Goal: Information Seeking & Learning: Learn about a topic

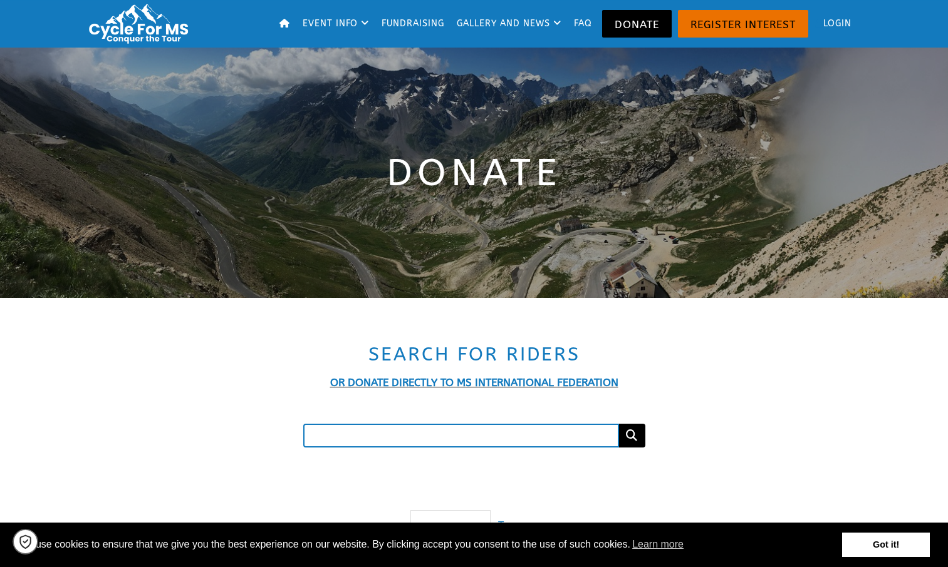
click at [530, 439] on input "Search for a fundraiser" at bounding box center [461, 436] width 316 height 24
type input "alex james"
click at [618, 424] on button "Search" at bounding box center [631, 436] width 27 height 24
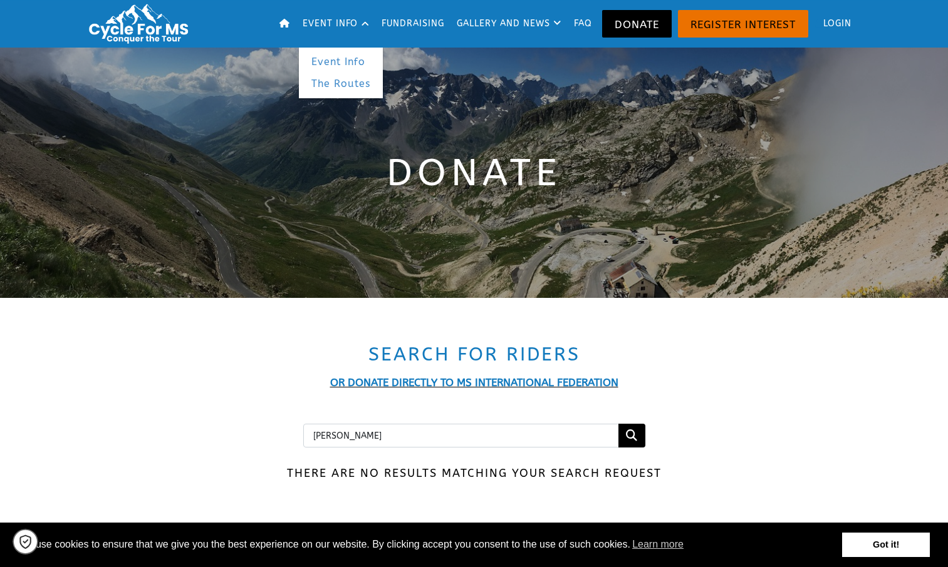
click at [336, 79] on link "The Routes" at bounding box center [341, 84] width 84 height 23
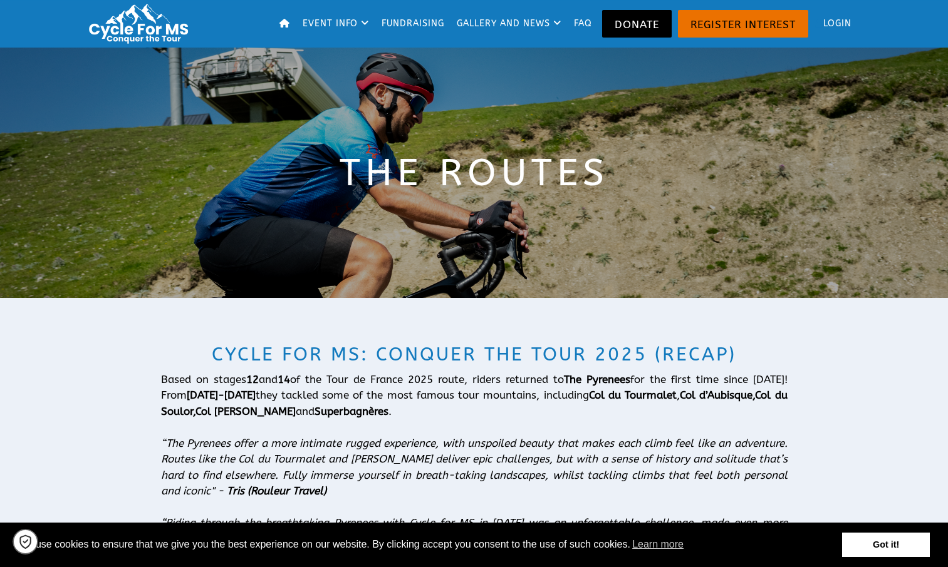
click at [896, 542] on link "Got it!" at bounding box center [886, 545] width 88 height 25
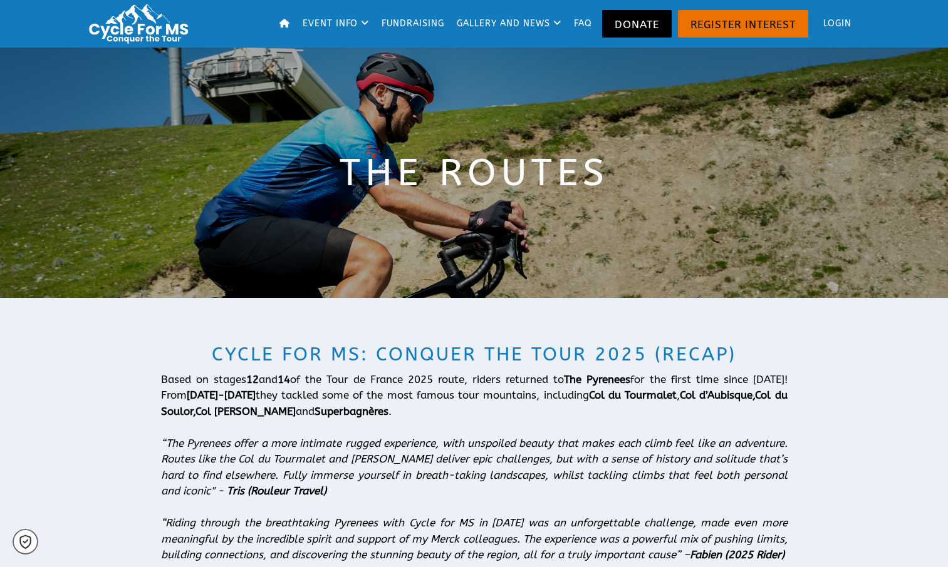
click at [409, 21] on link "Fundraising" at bounding box center [413, 24] width 71 height 48
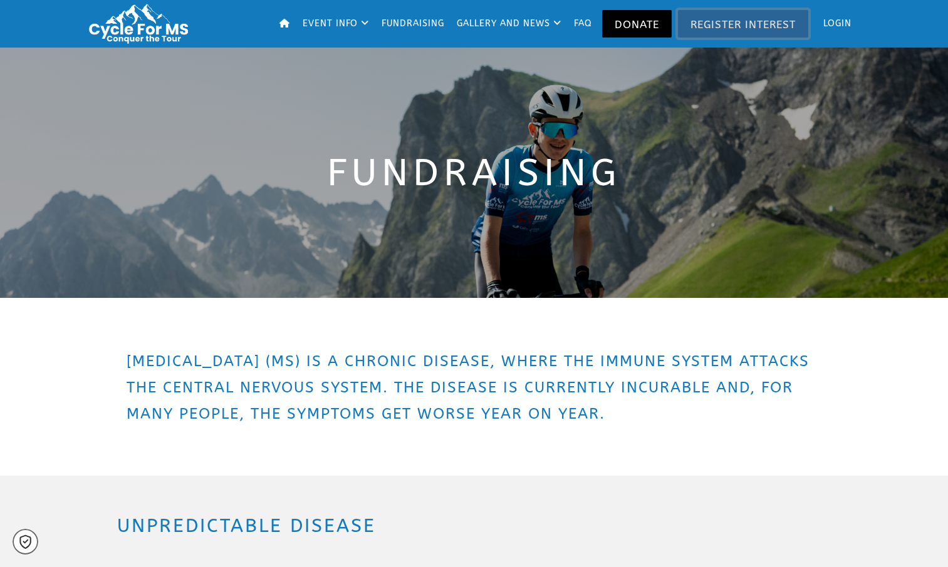
click at [737, 26] on link "Register Interest" at bounding box center [743, 24] width 130 height 28
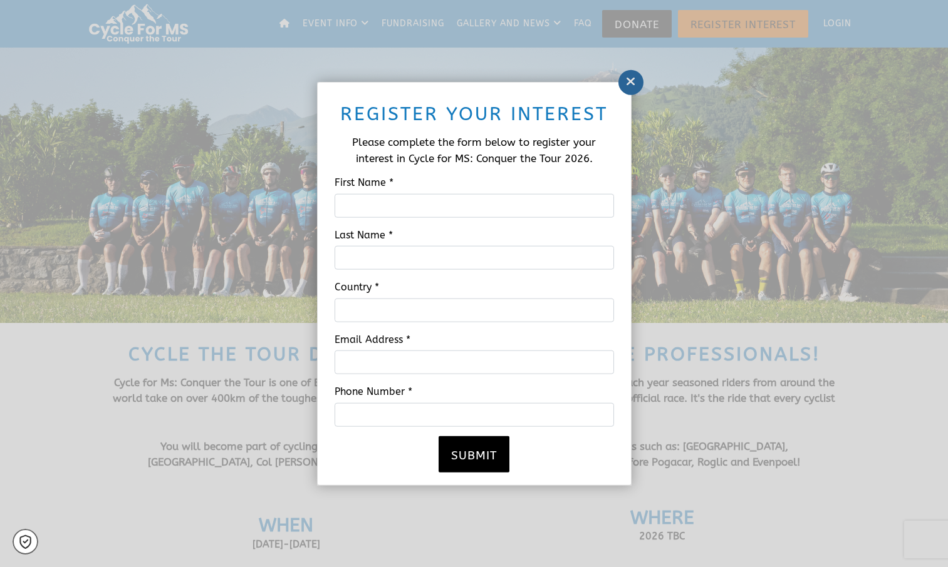
click at [634, 76] on icon at bounding box center [631, 81] width 10 height 13
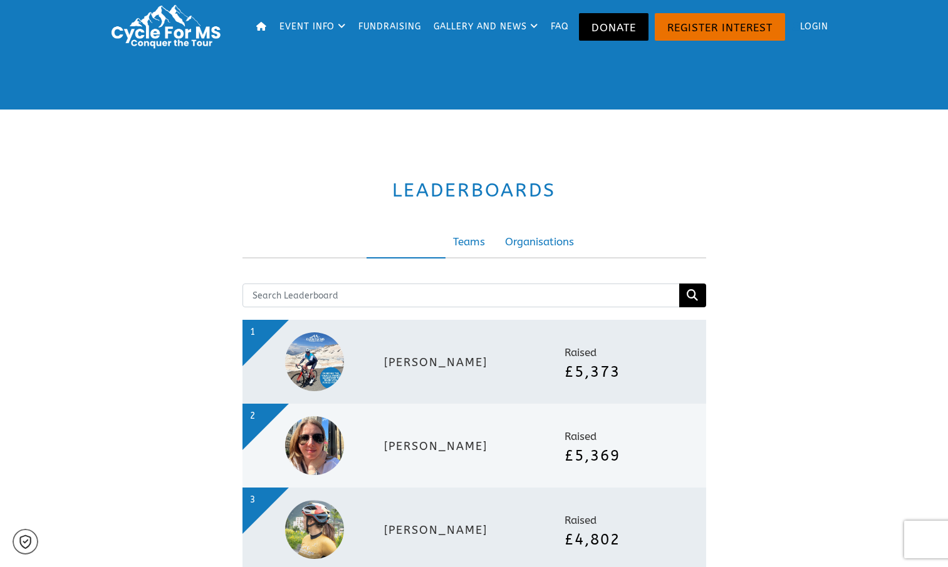
scroll to position [2693, 0]
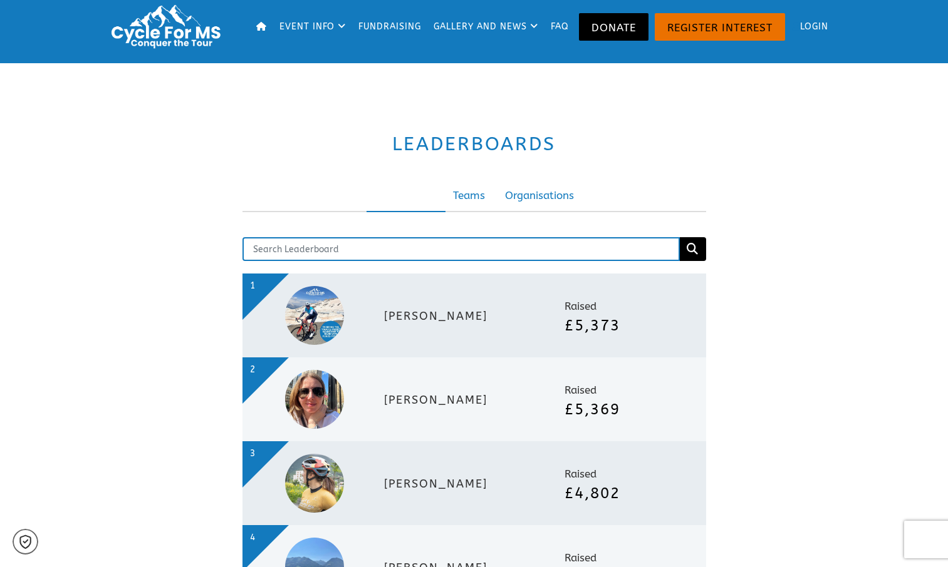
click at [455, 237] on input "text" at bounding box center [460, 249] width 437 height 24
type input "alex james"
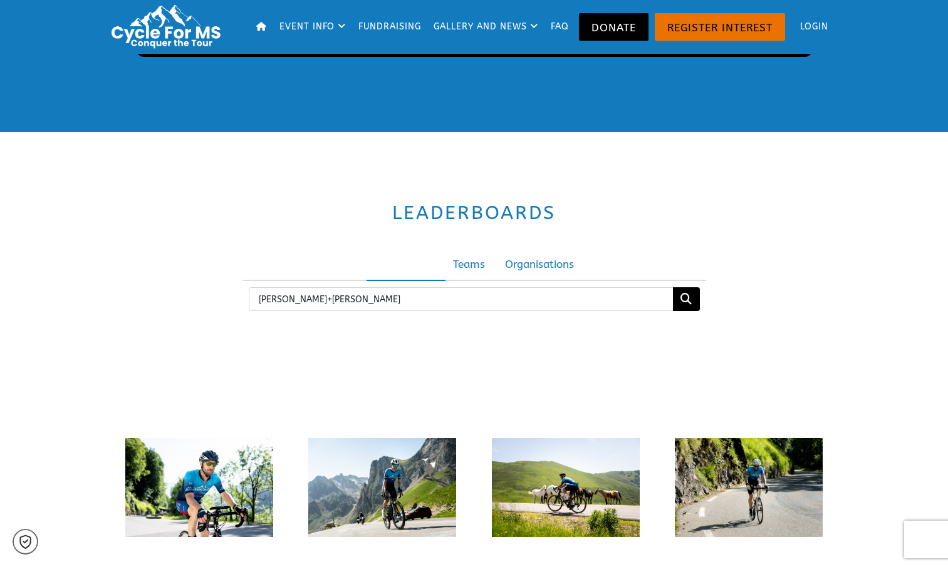
scroll to position [2528, 0]
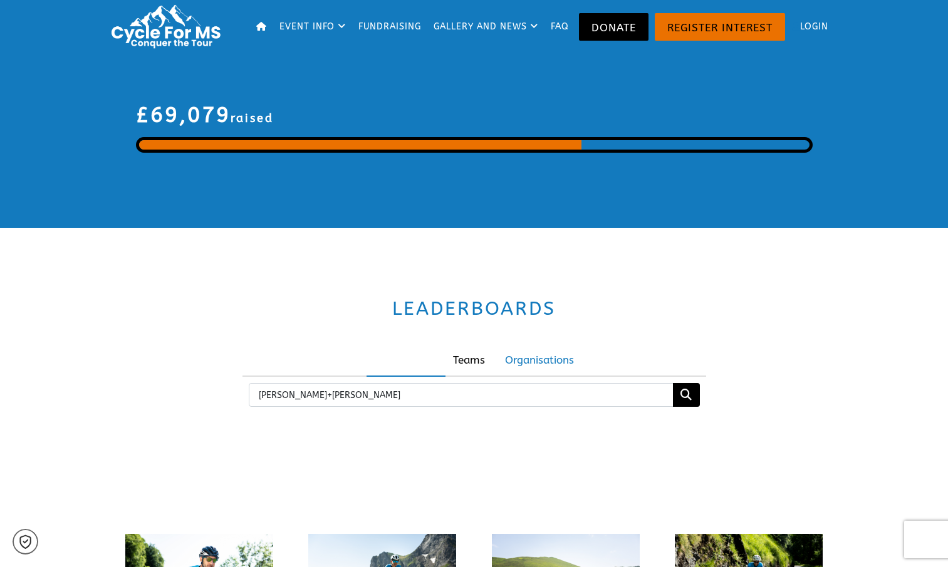
click at [476, 345] on link "Teams" at bounding box center [468, 360] width 57 height 31
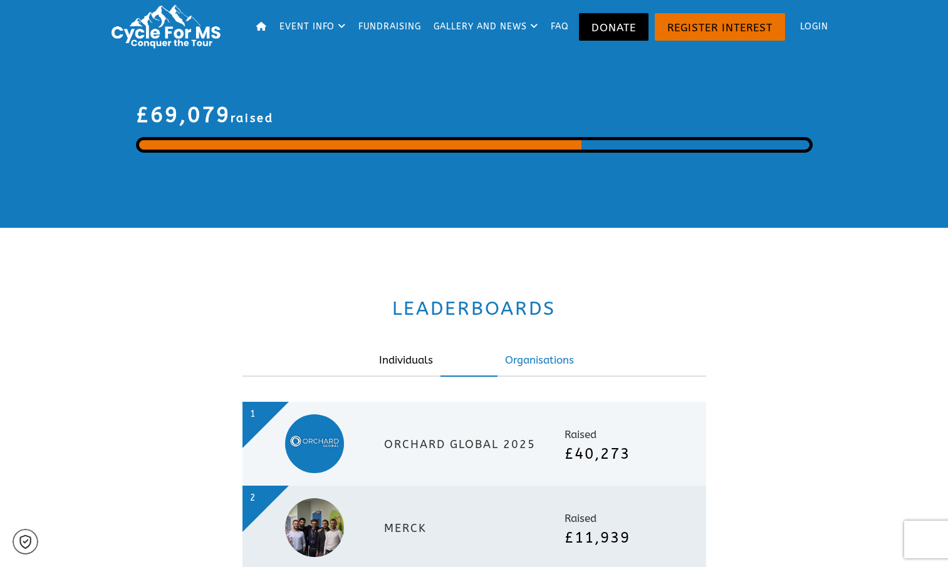
click at [410, 351] on link "Individuals" at bounding box center [405, 360] width 79 height 31
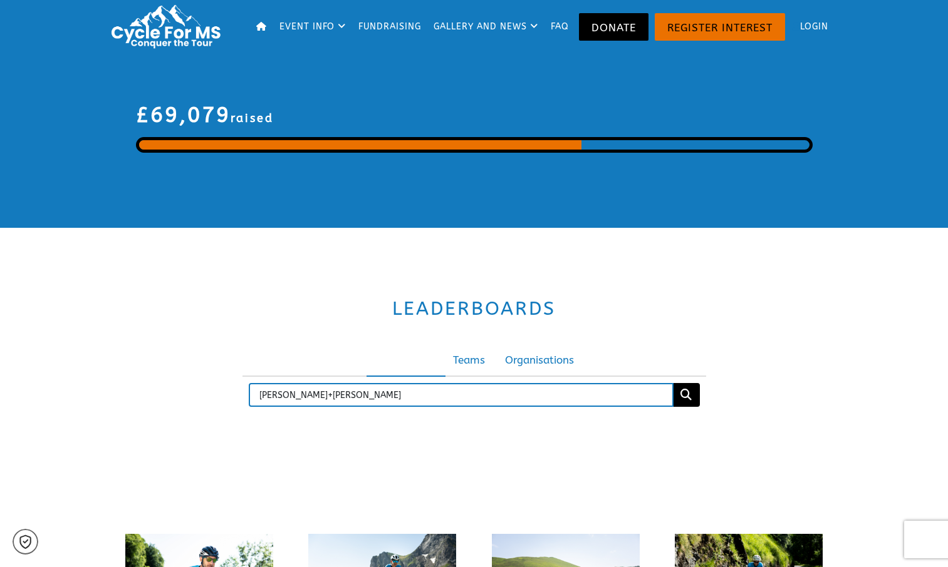
click at [366, 385] on input "alex+james" at bounding box center [461, 395] width 425 height 24
type input "a"
type input "alex"
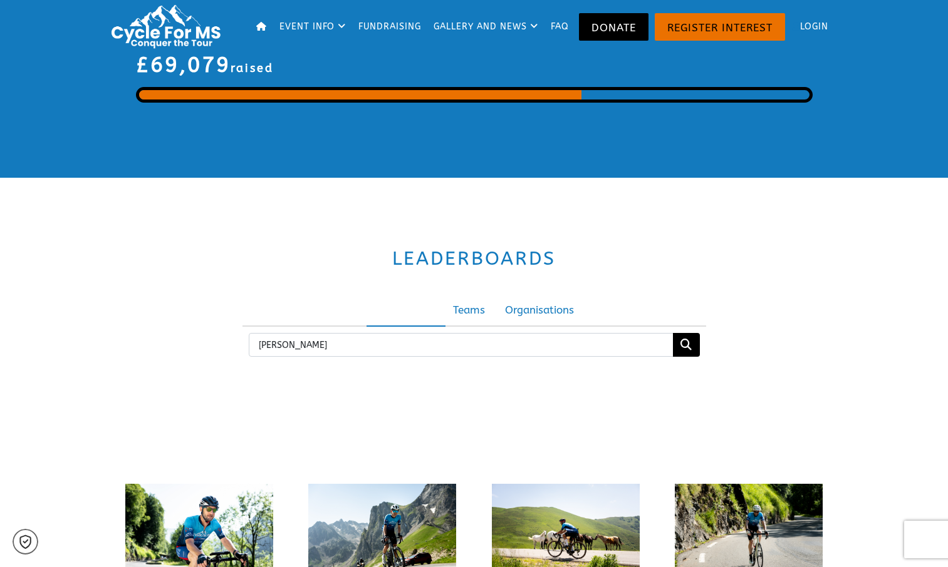
scroll to position [2455, 0]
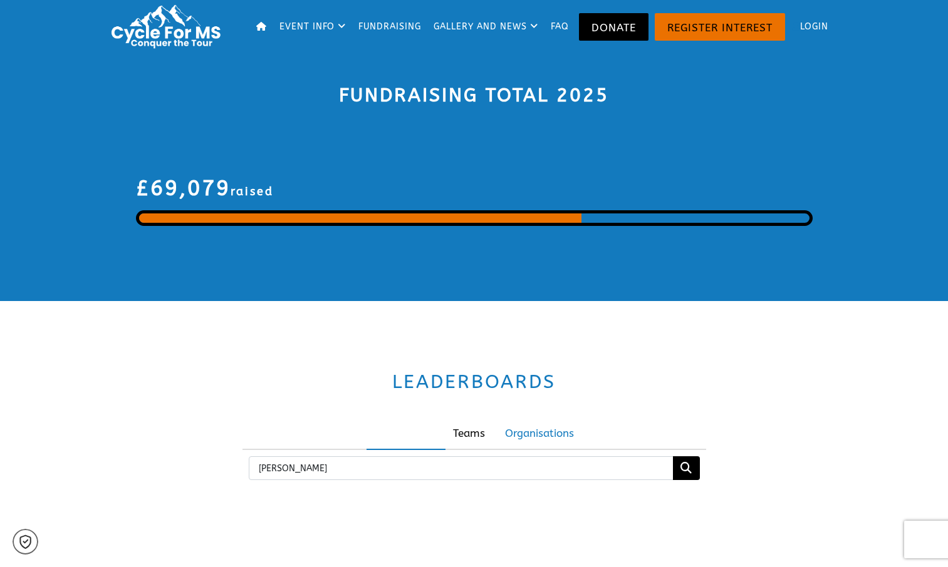
click at [469, 422] on link "Teams" at bounding box center [468, 433] width 57 height 31
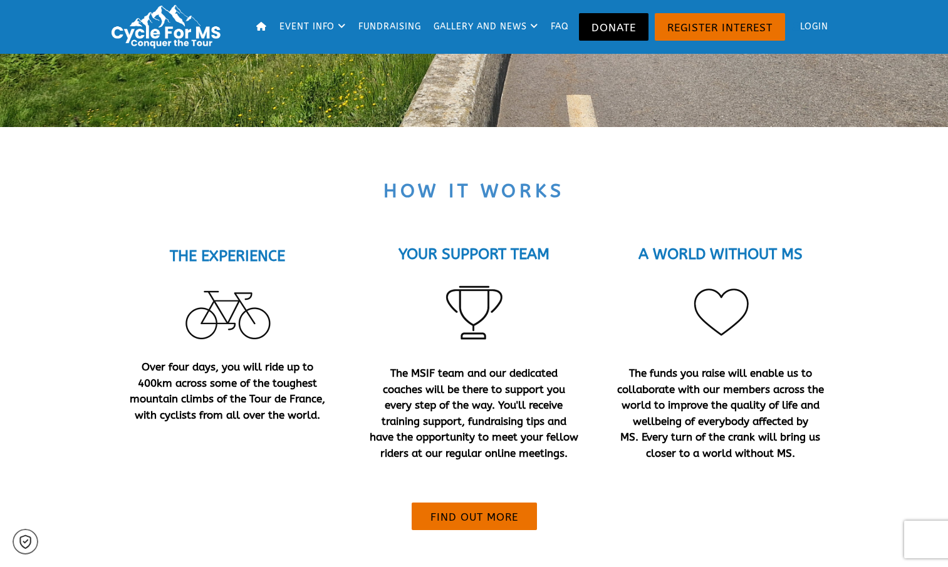
scroll to position [1157, 0]
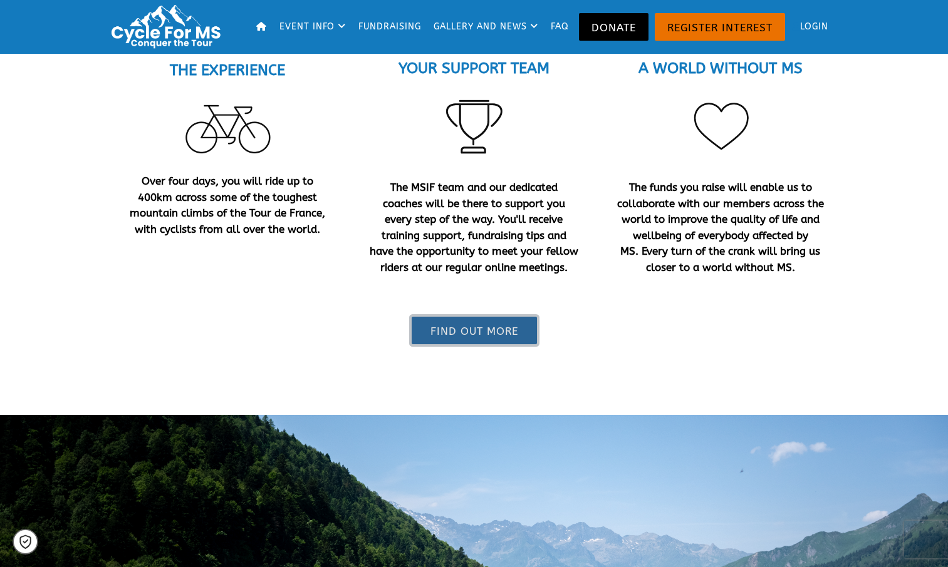
click at [472, 333] on link "Find out more" at bounding box center [473, 331] width 125 height 28
